Goal: Book appointment/travel/reservation

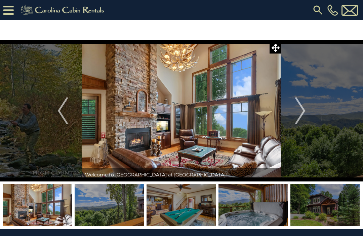
click at [320, 10] on img at bounding box center [318, 10] width 12 height 12
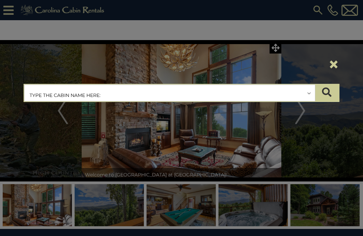
click at [86, 93] on input "text" at bounding box center [170, 93] width 290 height 17
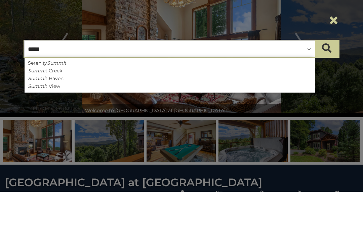
type input "******"
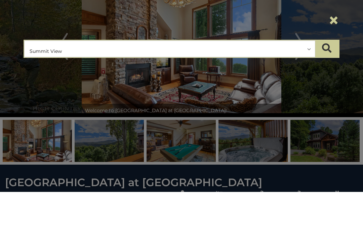
click at [327, 84] on button "submit" at bounding box center [327, 92] width 24 height 17
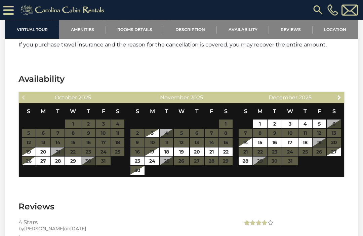
scroll to position [1497, 0]
click at [340, 93] on link "Next" at bounding box center [339, 97] width 8 height 8
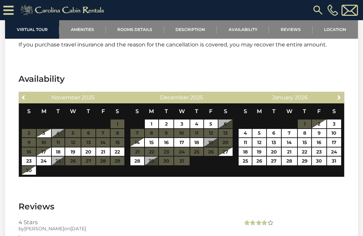
click at [340, 99] on span "Next" at bounding box center [339, 96] width 5 height 5
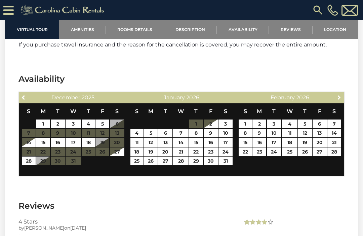
click at [340, 96] on span "Next" at bounding box center [339, 96] width 5 height 5
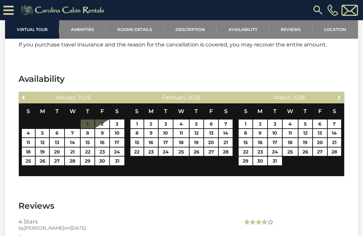
click at [343, 98] on link "Next" at bounding box center [339, 97] width 8 height 8
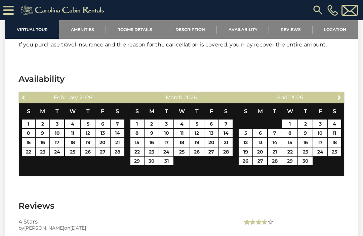
click at [342, 97] on span "Next" at bounding box center [339, 96] width 5 height 5
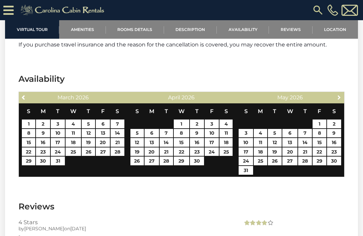
click at [343, 100] on link "Next" at bounding box center [339, 97] width 8 height 8
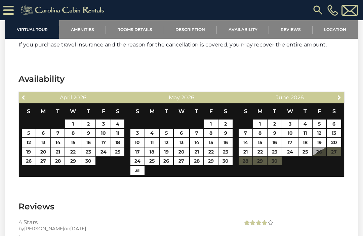
click at [341, 96] on span "Next" at bounding box center [339, 96] width 5 height 5
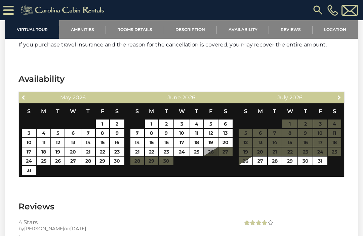
click at [343, 99] on link "Next" at bounding box center [339, 97] width 8 height 8
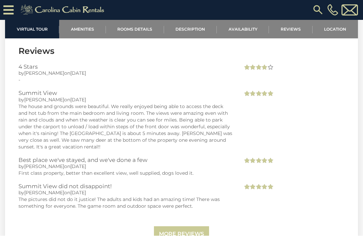
scroll to position [1652, 0]
